Goal: Task Accomplishment & Management: Use online tool/utility

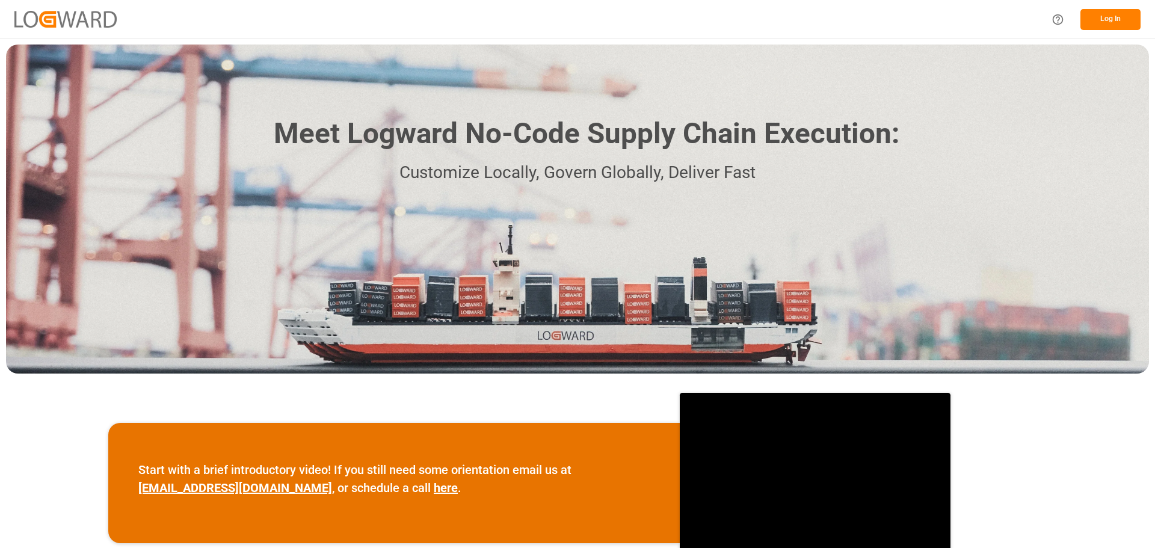
click at [1109, 16] on button "Log In" at bounding box center [1111, 19] width 60 height 21
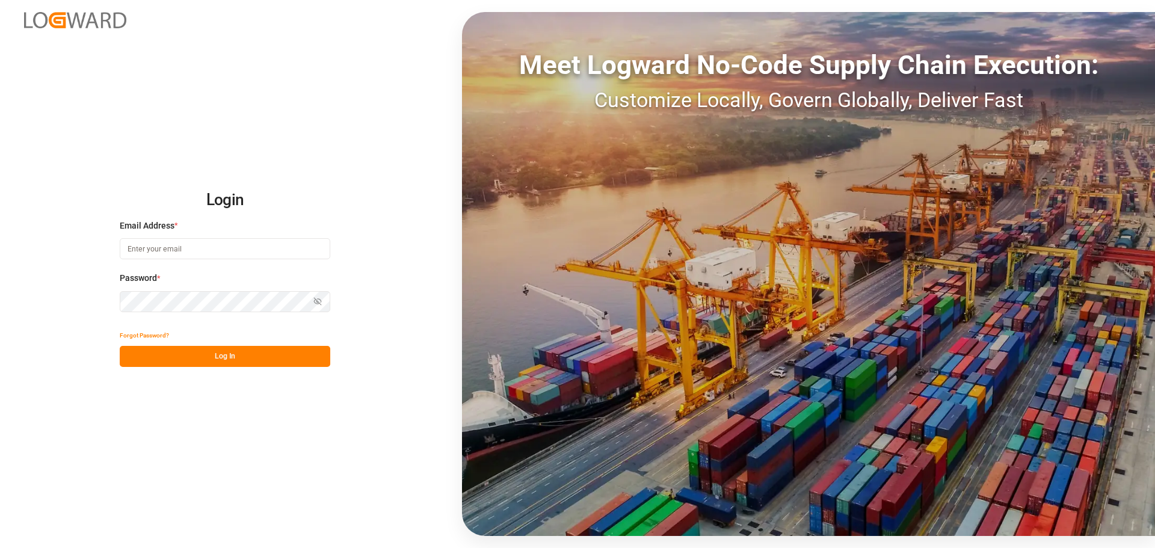
type input "[EMAIL_ADDRESS][PERSON_NAME][DOMAIN_NAME]"
click at [188, 346] on button "Log In" at bounding box center [225, 356] width 211 height 21
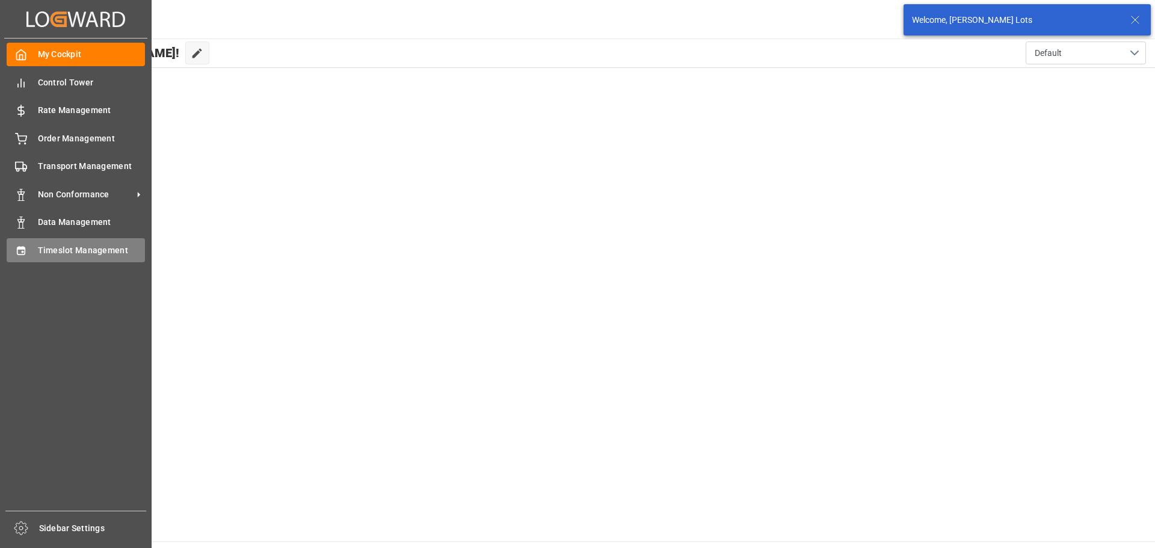
click at [82, 245] on span "Timeslot Management" at bounding box center [92, 250] width 108 height 13
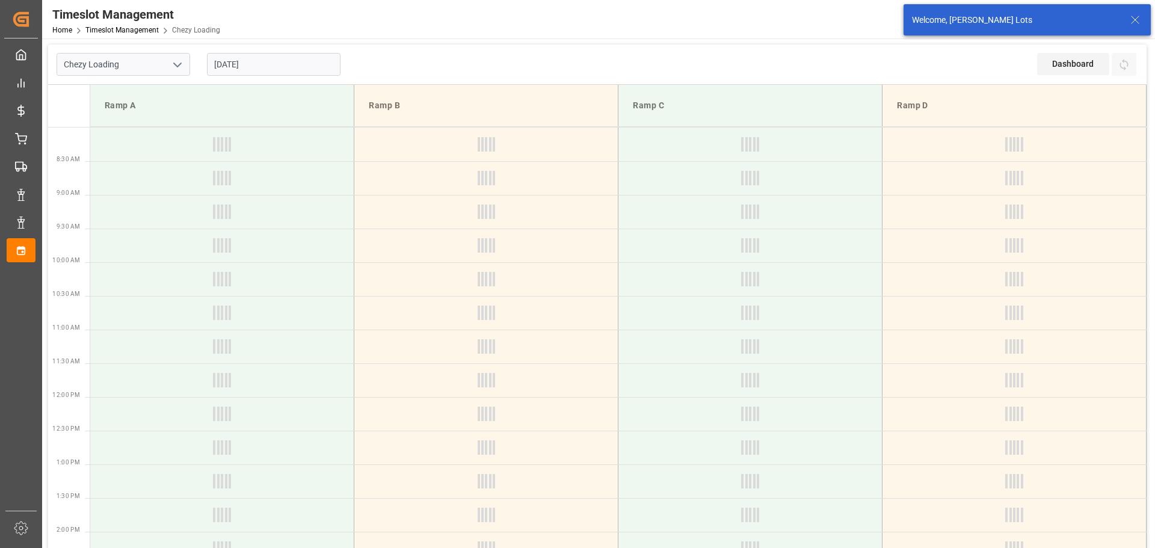
type input "Chezy Loading"
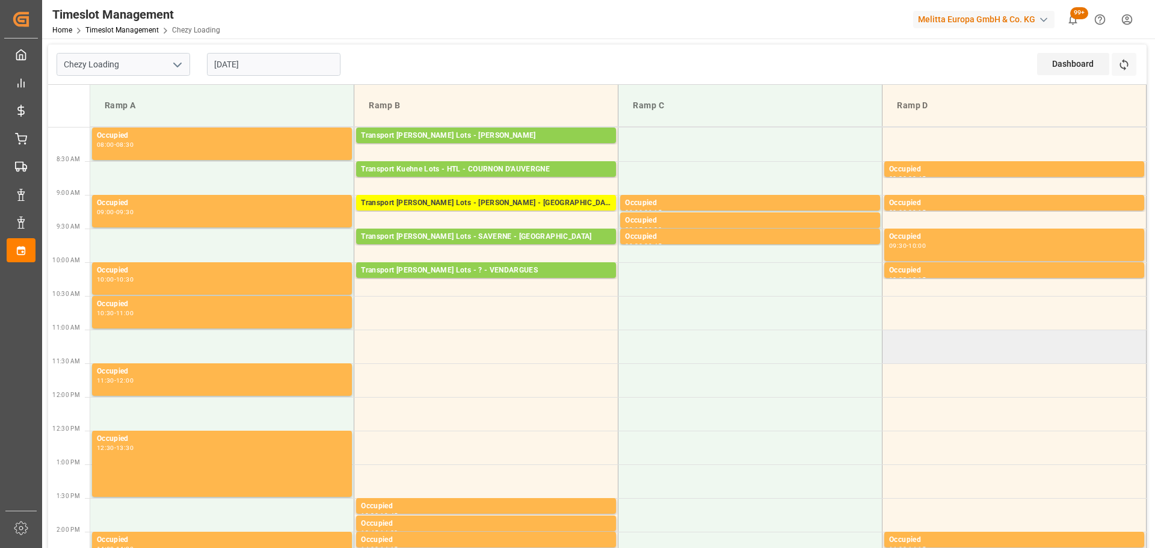
click at [1144, 360] on td at bounding box center [1015, 347] width 264 height 34
